Goal: Information Seeking & Learning: Check status

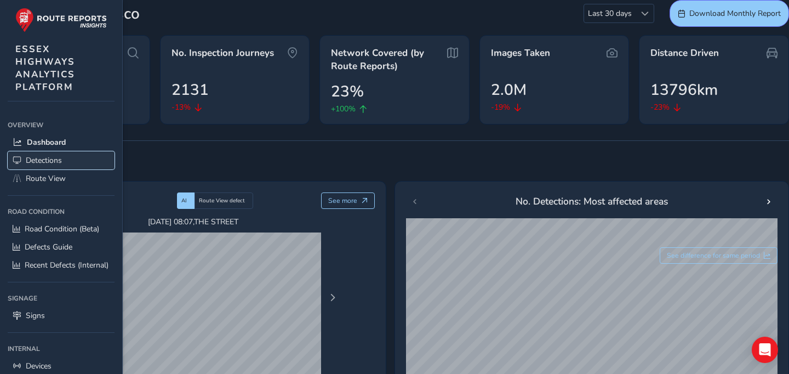
click at [62, 152] on link "Detections" at bounding box center [61, 160] width 107 height 18
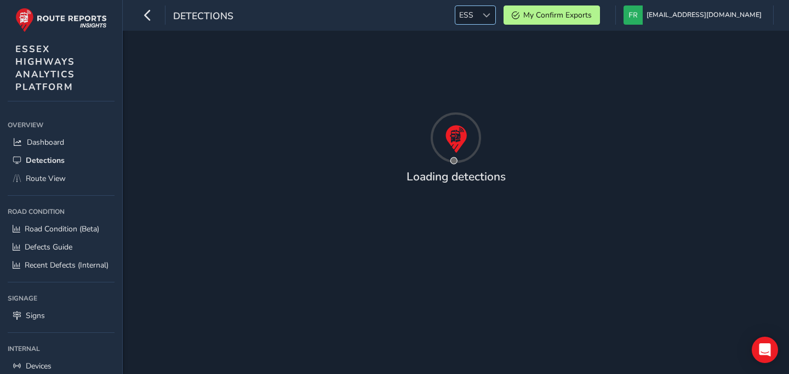
click at [394, 11] on div at bounding box center [486, 15] width 18 height 18
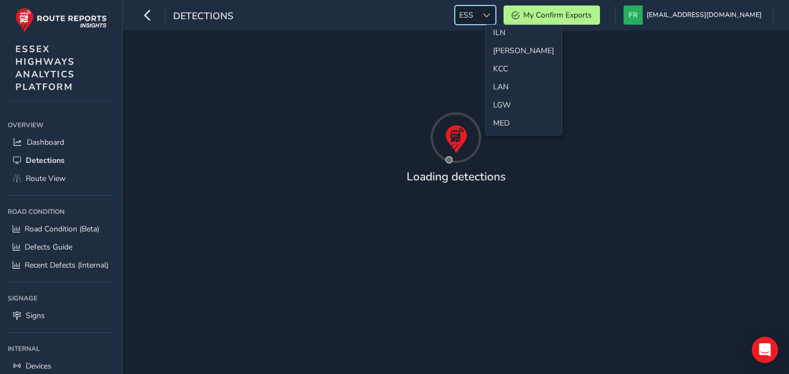
scroll to position [260, 0]
click at [394, 88] on li "LAN" at bounding box center [524, 85] width 76 height 18
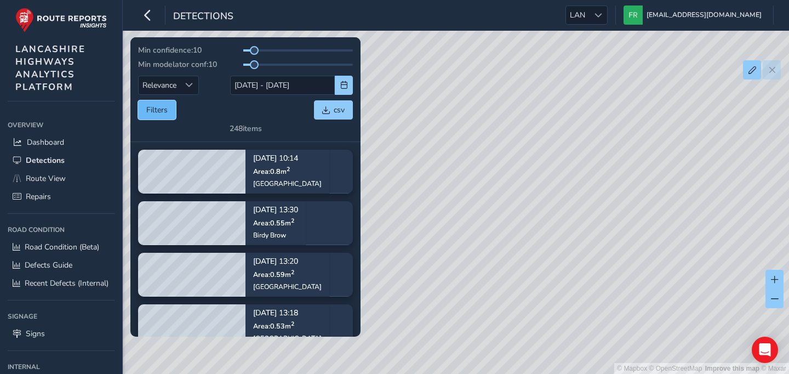
click at [167, 115] on button "Filters" at bounding box center [157, 109] width 38 height 19
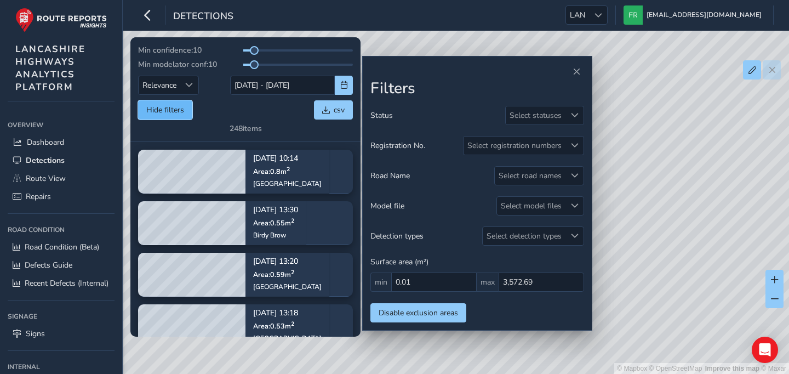
click at [167, 115] on button "Hide filters" at bounding box center [165, 109] width 54 height 19
